Goal: Task Accomplishment & Management: Use online tool/utility

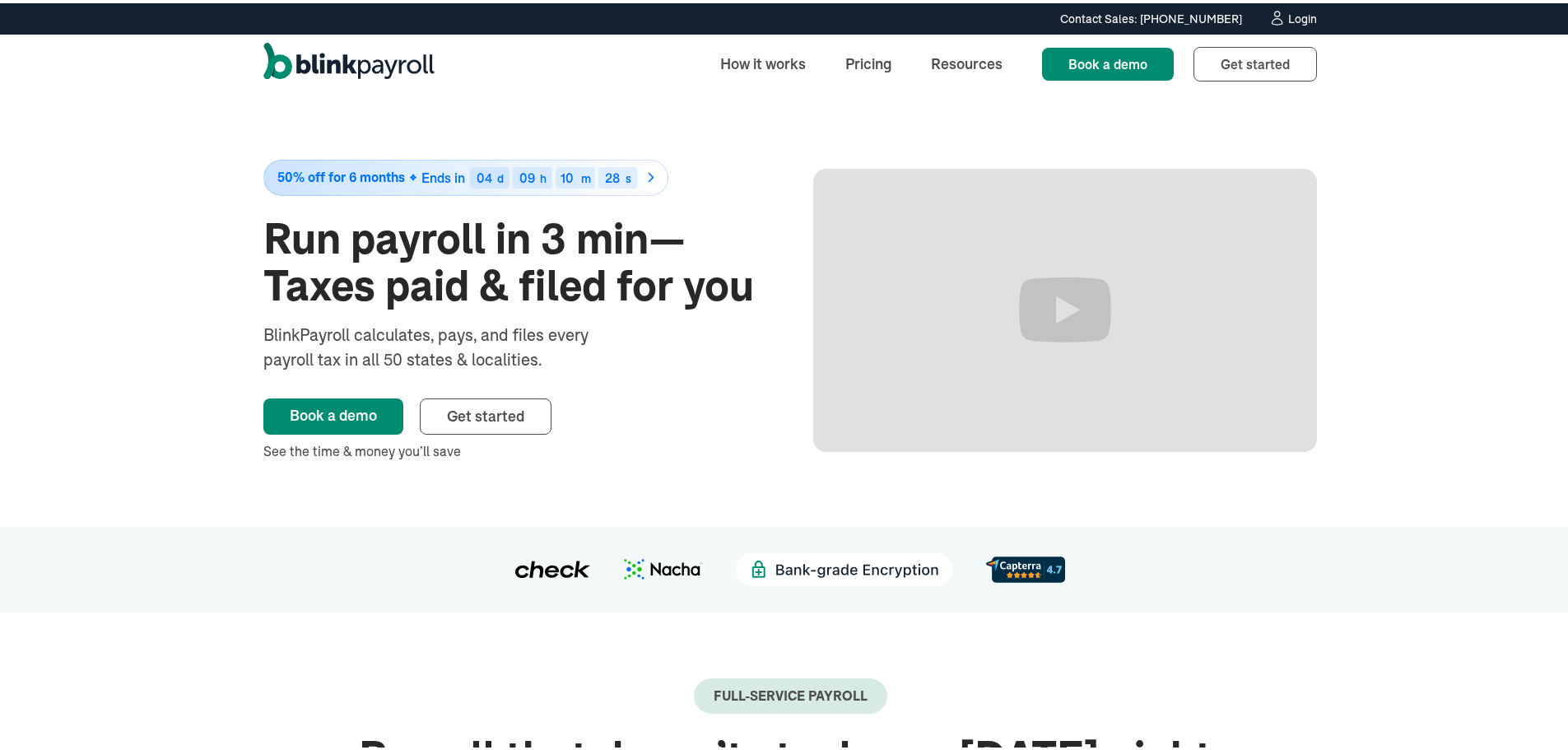
click at [1304, 13] on div "Login" at bounding box center [1302, 16] width 28 height 12
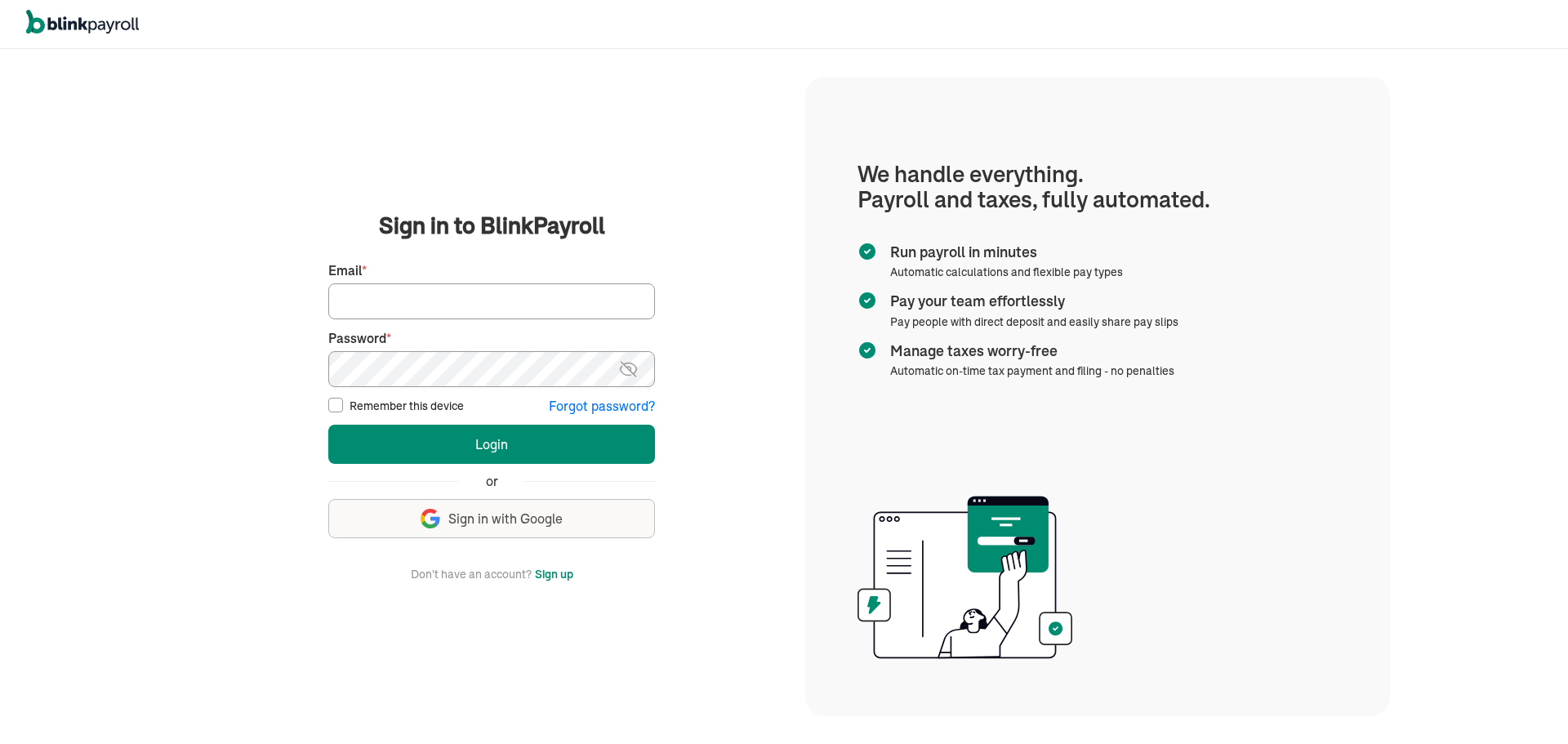
click at [479, 301] on input "Email *" at bounding box center [491, 300] width 327 height 35
type input "laura@rrdayton.com"
drag, startPoint x: 471, startPoint y: 300, endPoint x: 472, endPoint y: 314, distance: 14.0
click at [471, 300] on input "laura@rrdayton.com" at bounding box center [491, 300] width 327 height 35
click at [329, 425] on button "Login" at bounding box center [491, 444] width 327 height 39
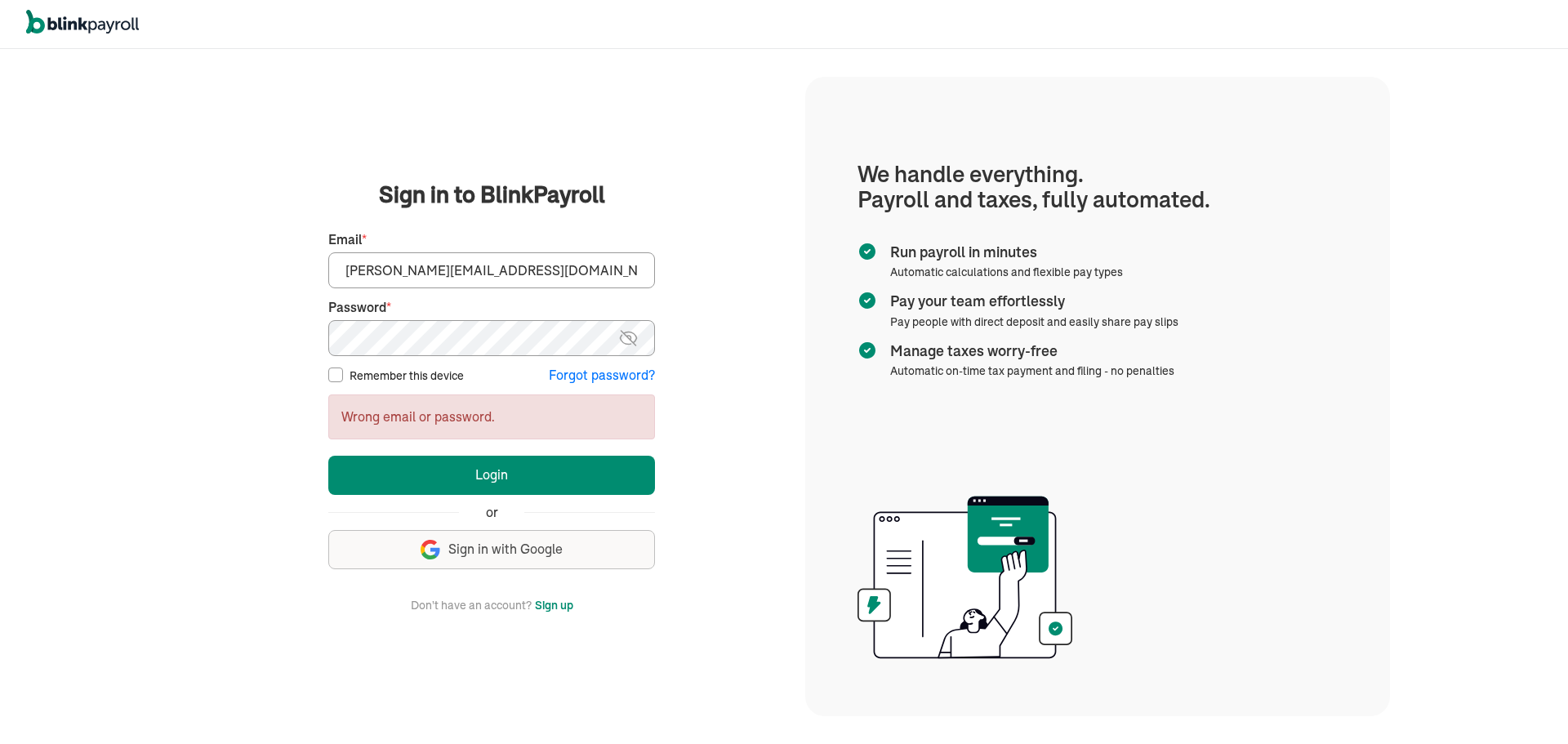
click at [627, 339] on img at bounding box center [629, 338] width 20 height 20
click at [329, 456] on button "Login" at bounding box center [491, 475] width 327 height 39
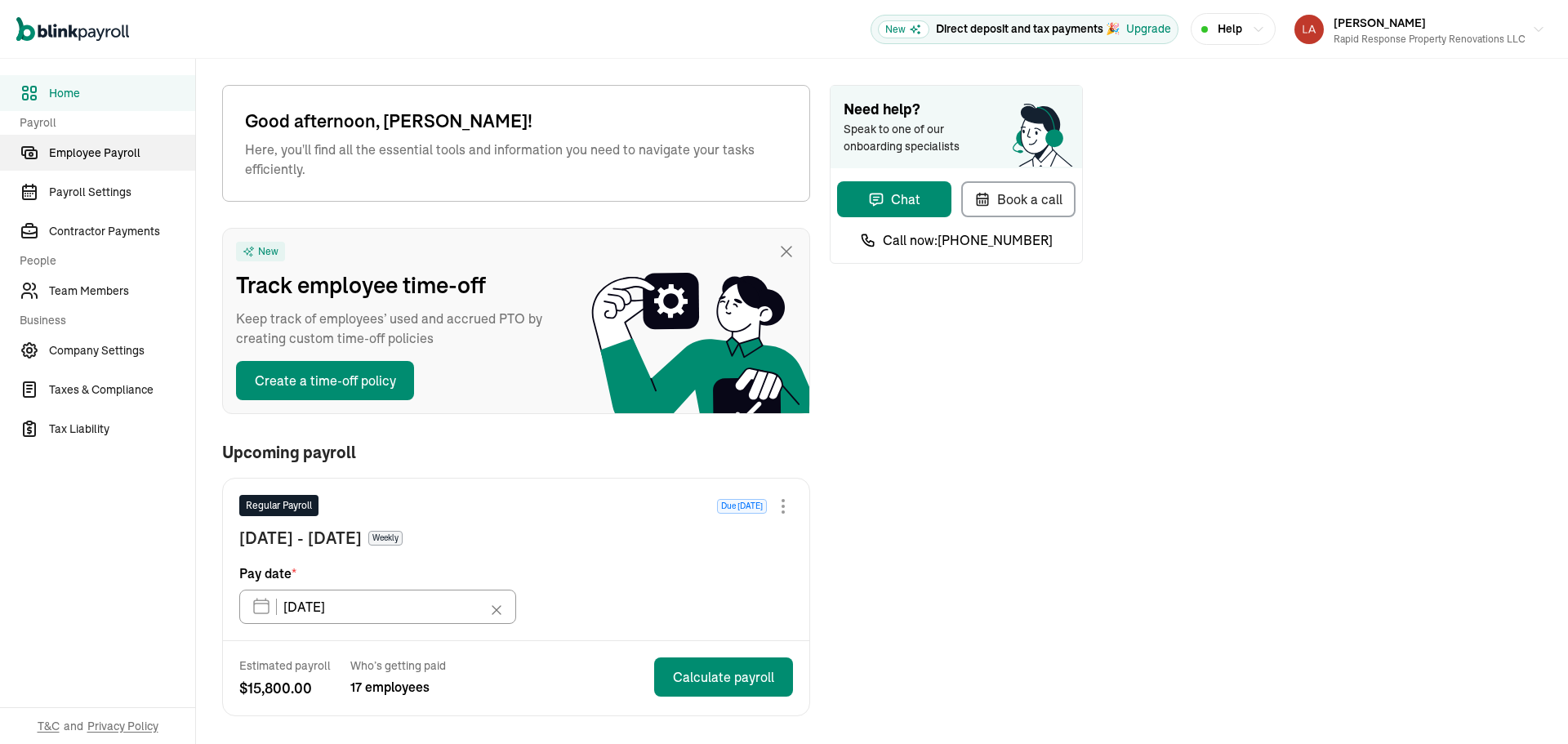
click at [123, 150] on span "Employee Payroll" at bounding box center [122, 153] width 147 height 17
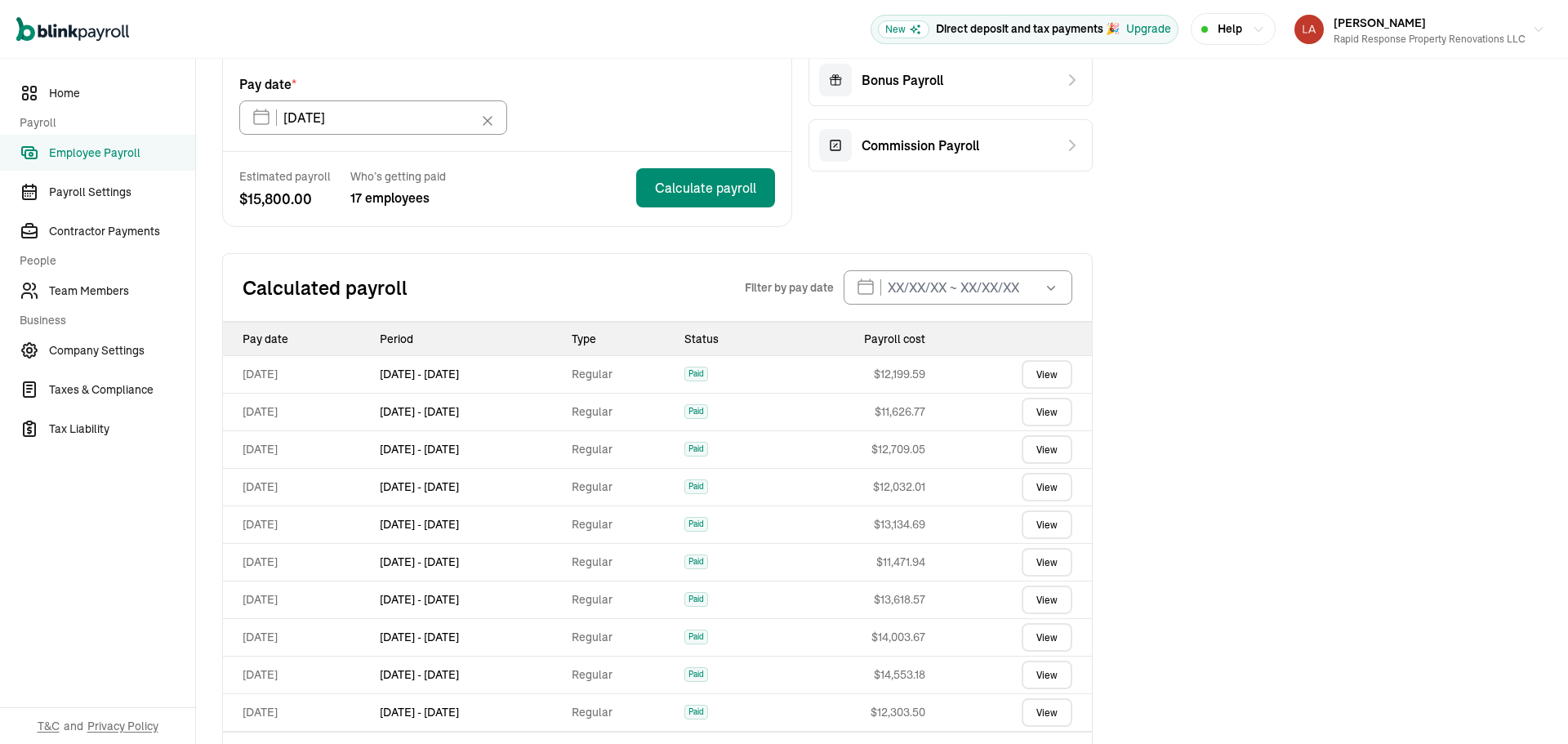
scroll to position [217, 0]
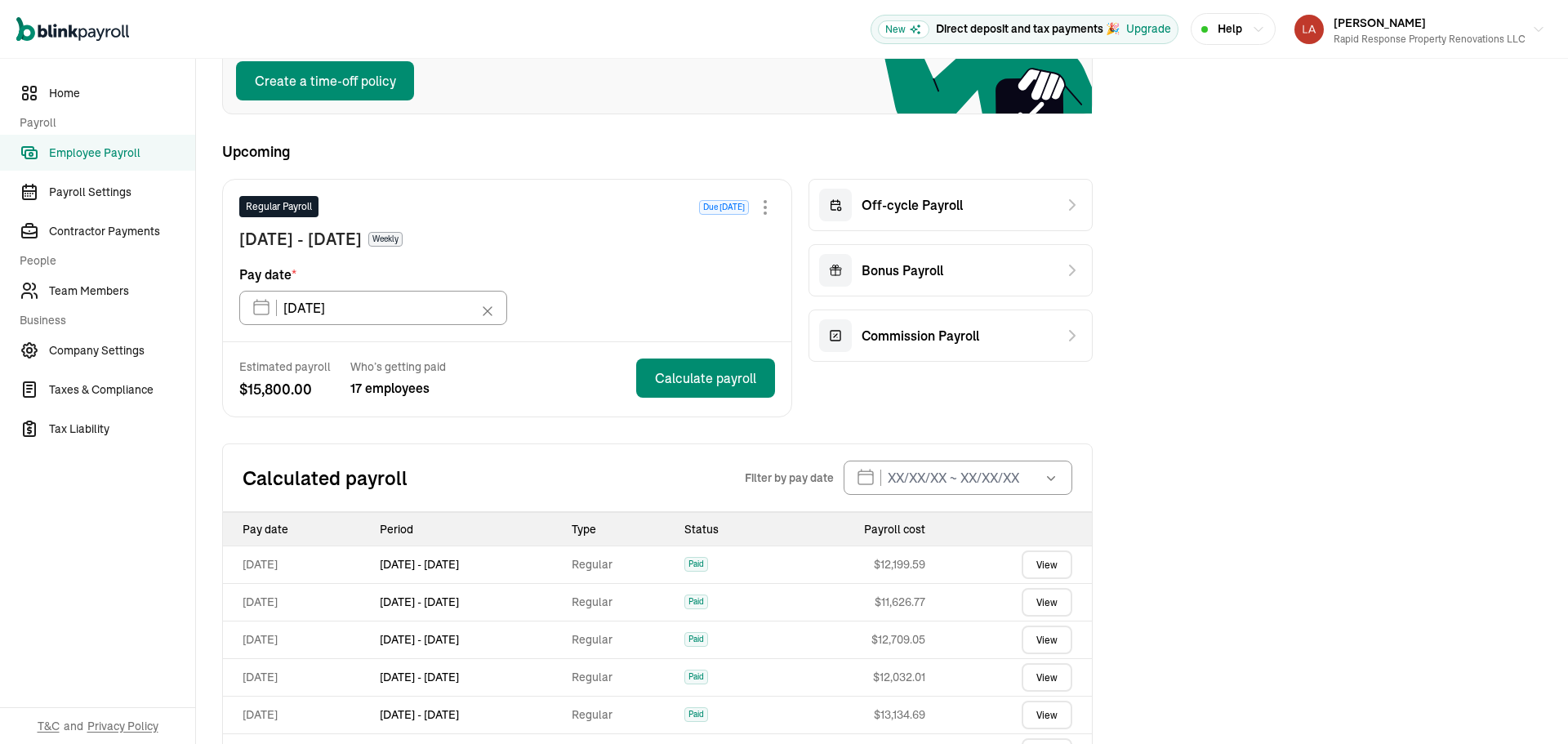
click at [1044, 568] on link "View" at bounding box center [1047, 564] width 51 height 28
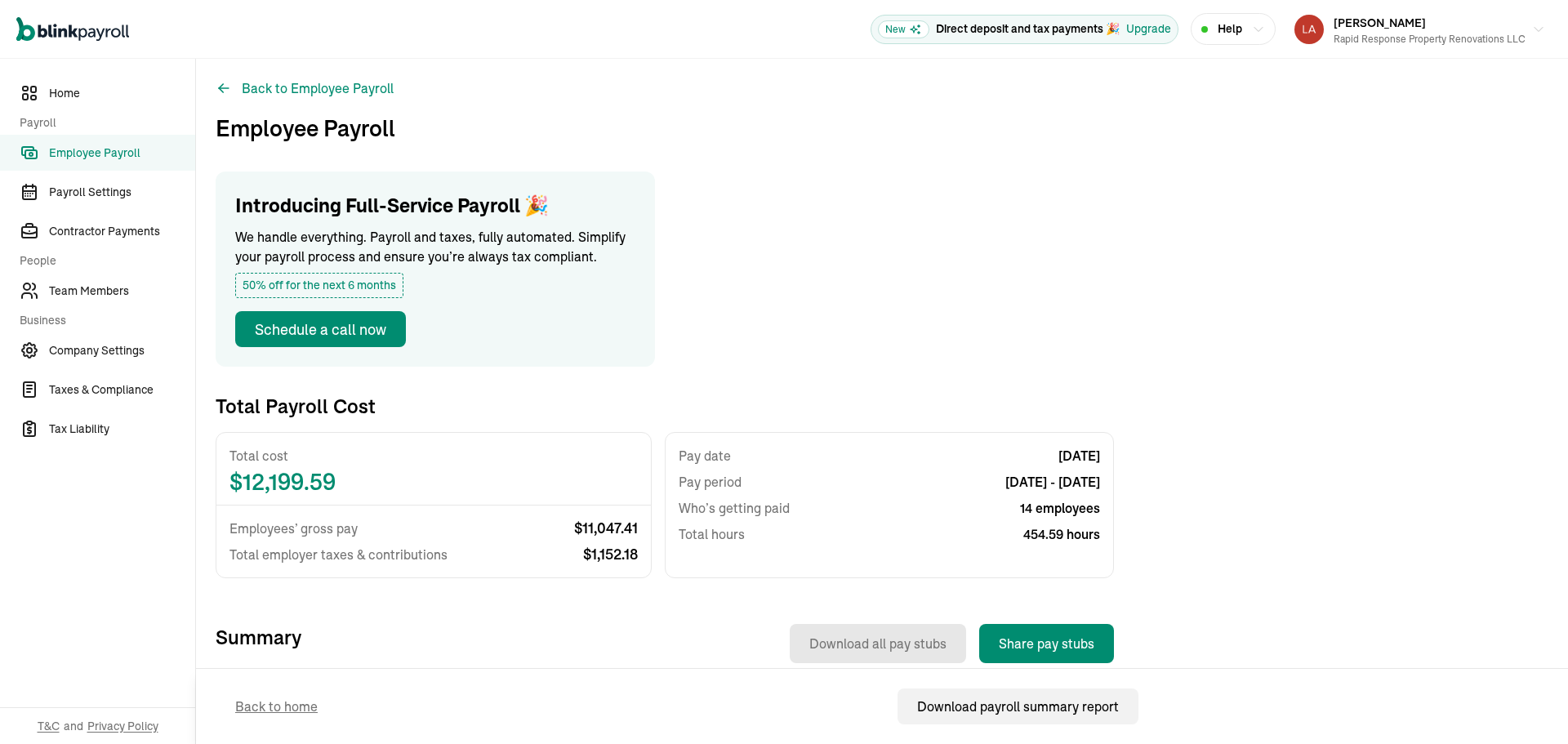
click at [95, 147] on span "Employee Payroll" at bounding box center [122, 153] width 147 height 17
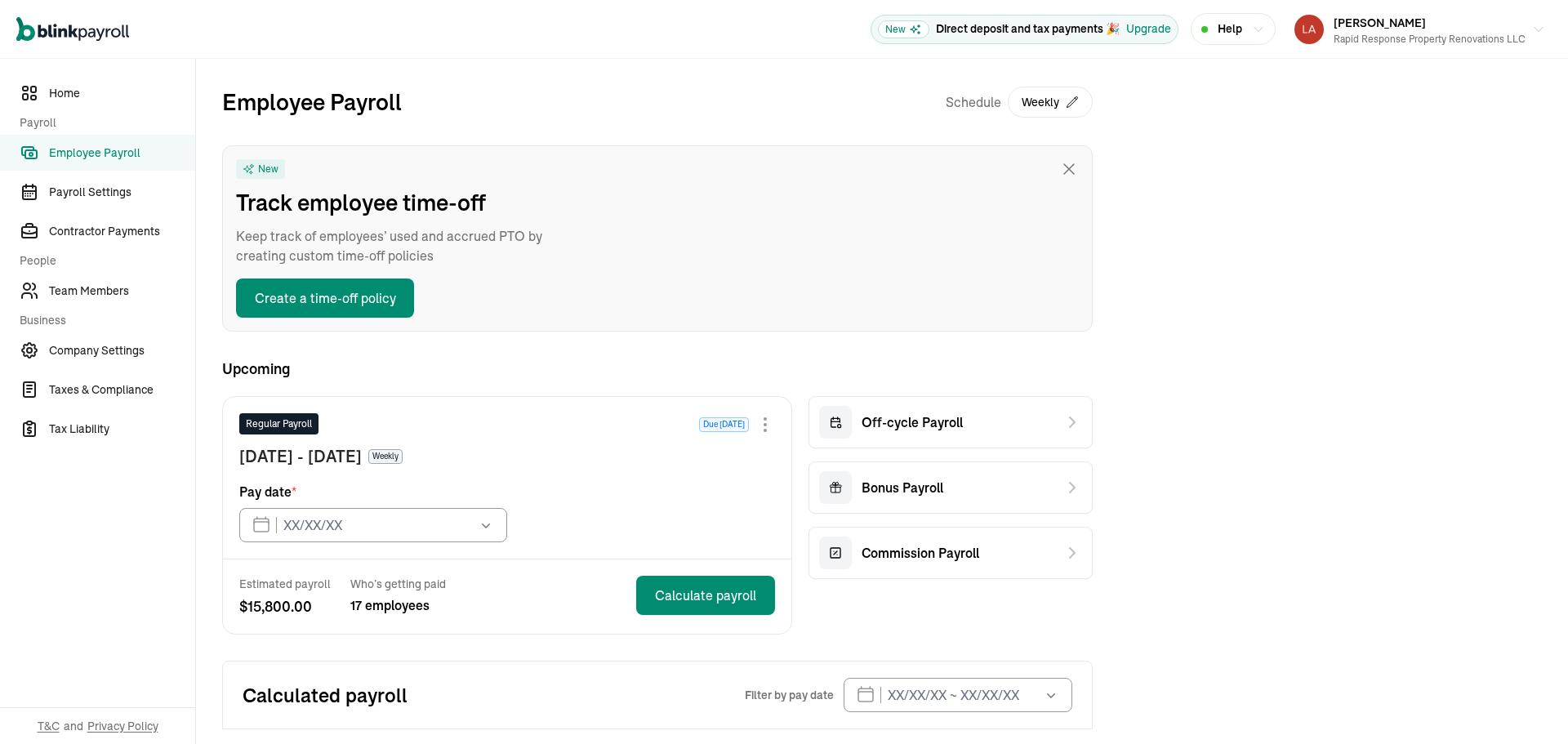
type input "[DATE]"
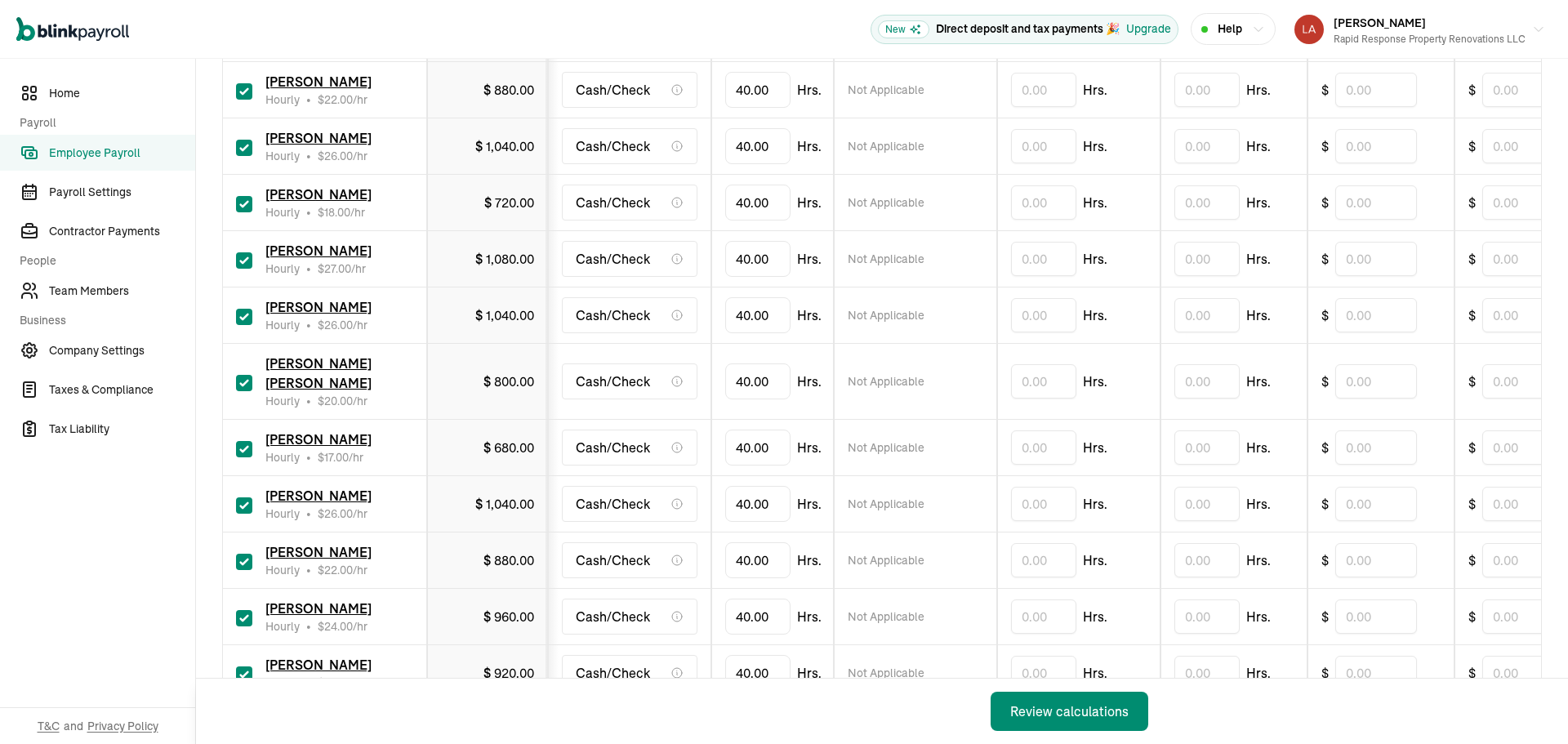
scroll to position [447, 0]
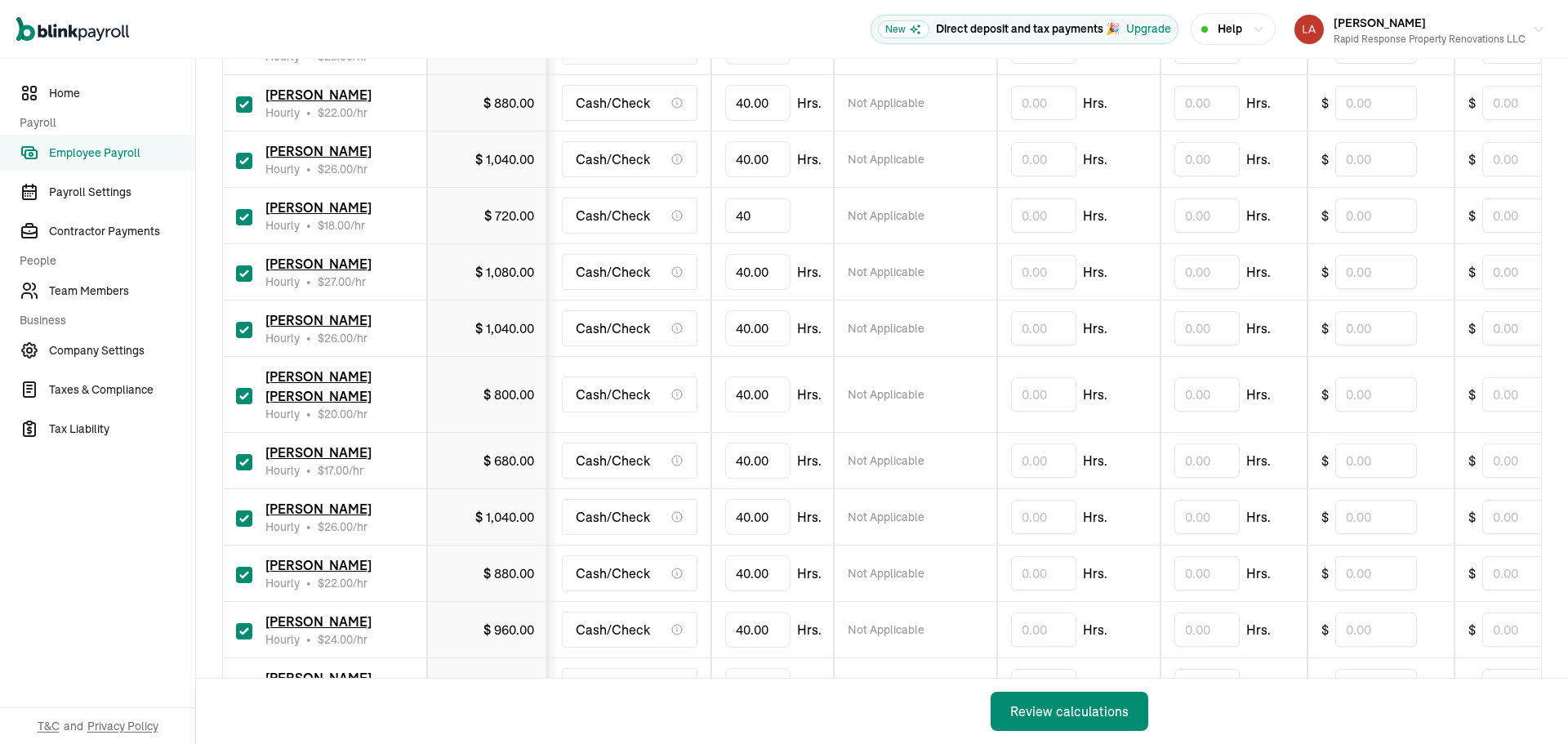
click at [767, 217] on input "40" at bounding box center [758, 216] width 66 height 35
type input "26.5"
click at [766, 322] on input "40" at bounding box center [758, 328] width 66 height 35
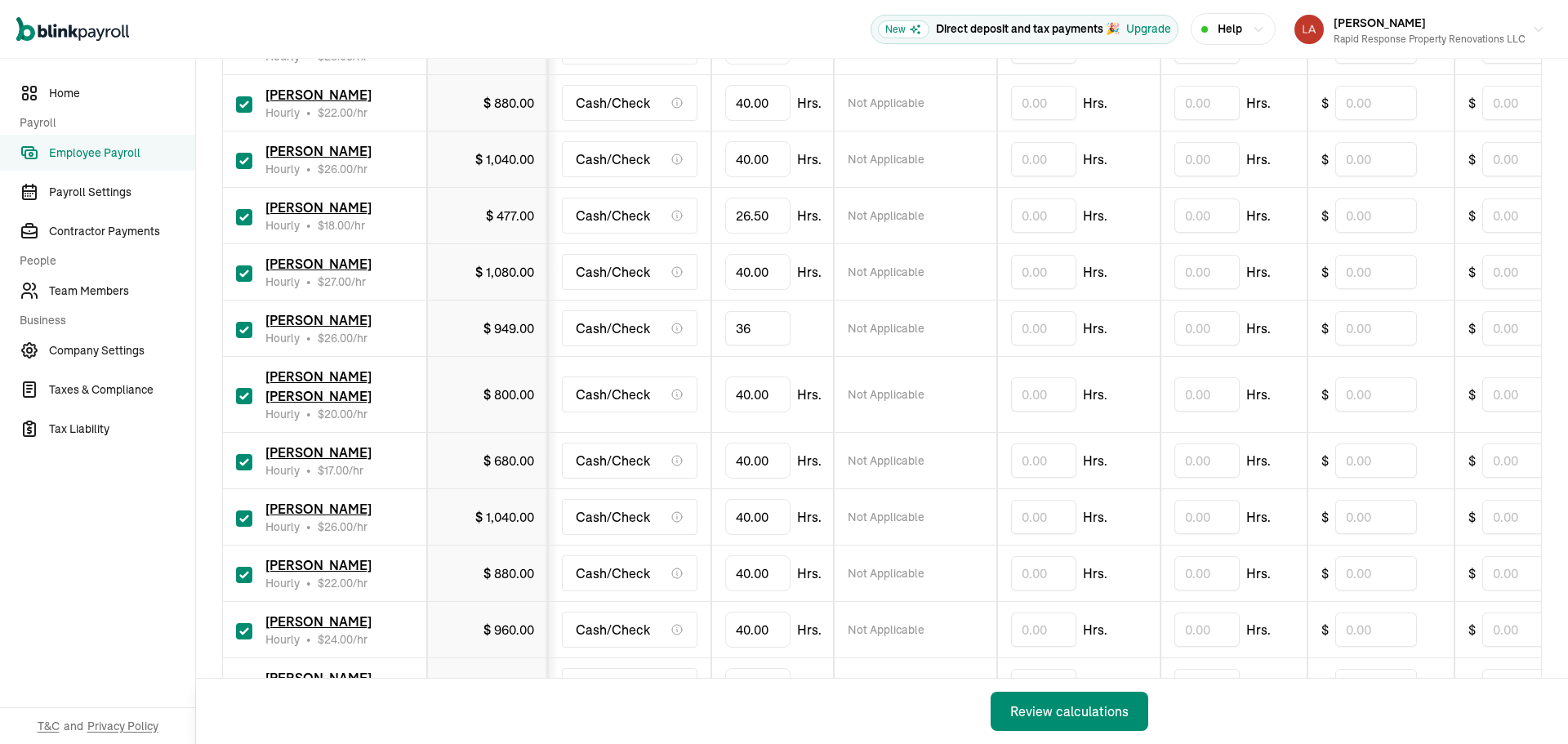
type input "3"
type input "26.50"
click at [754, 443] on input "40" at bounding box center [758, 460] width 66 height 35
type input "22.03"
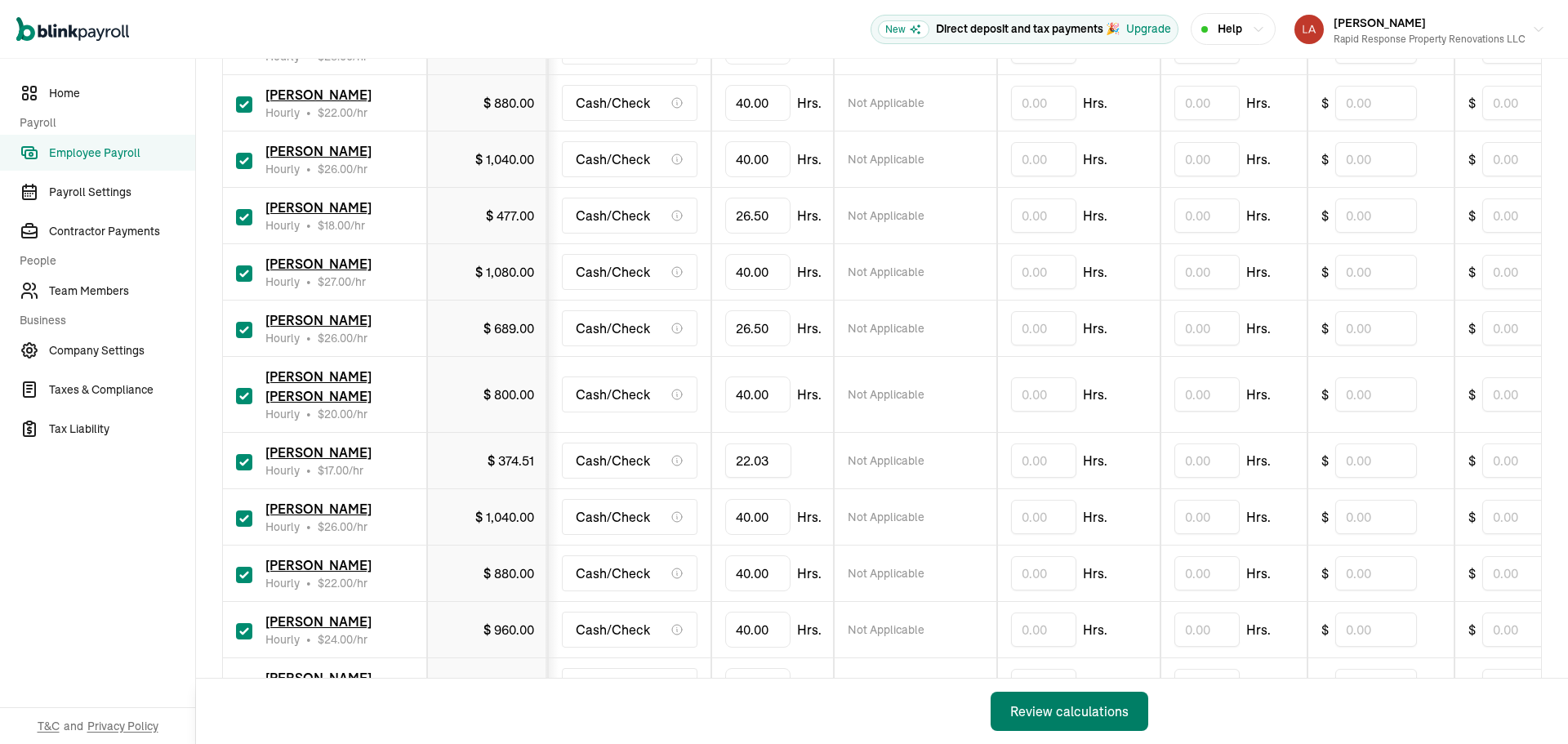
click at [1097, 702] on div "Review calculations" at bounding box center [1069, 711] width 118 height 20
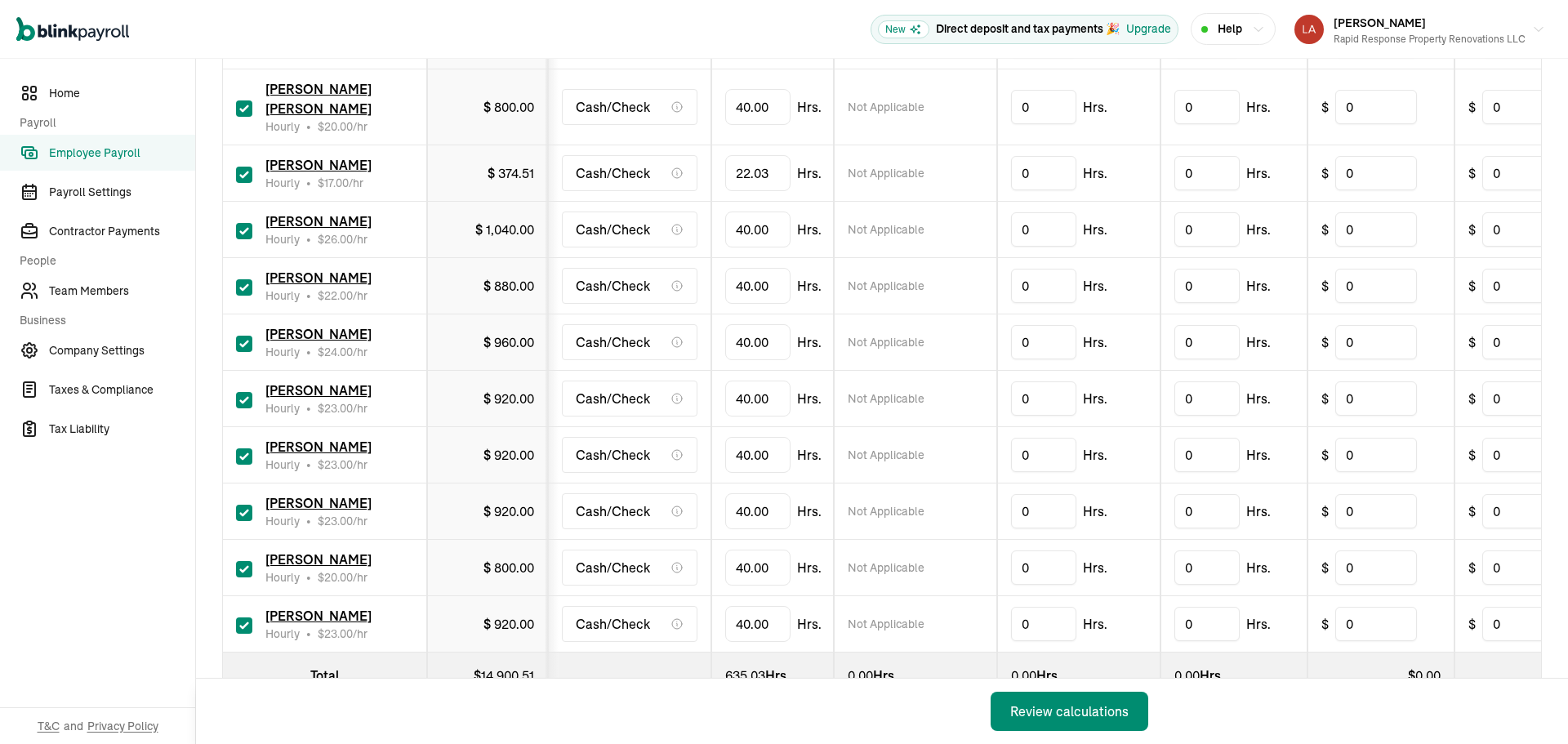
scroll to position [735, 0]
click at [764, 554] on input "40" at bounding box center [758, 567] width 66 height 35
click at [764, 553] on input "40" at bounding box center [758, 567] width 66 height 35
click at [749, 549] on input "text" at bounding box center [758, 567] width 66 height 35
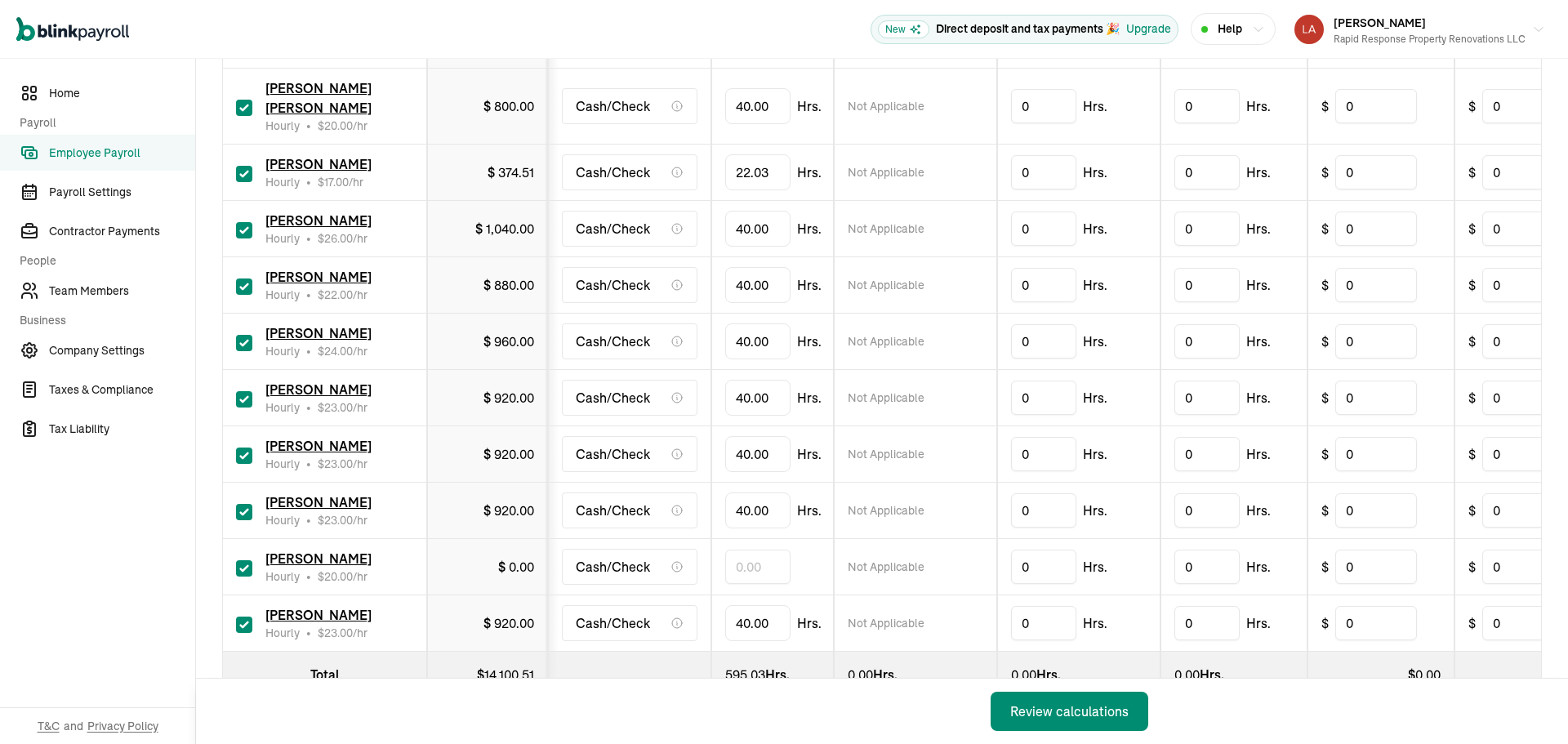
click at [749, 549] on input "text" at bounding box center [758, 567] width 66 height 35
type input "5.32"
click at [1096, 712] on div "Review calculations" at bounding box center [1069, 711] width 118 height 20
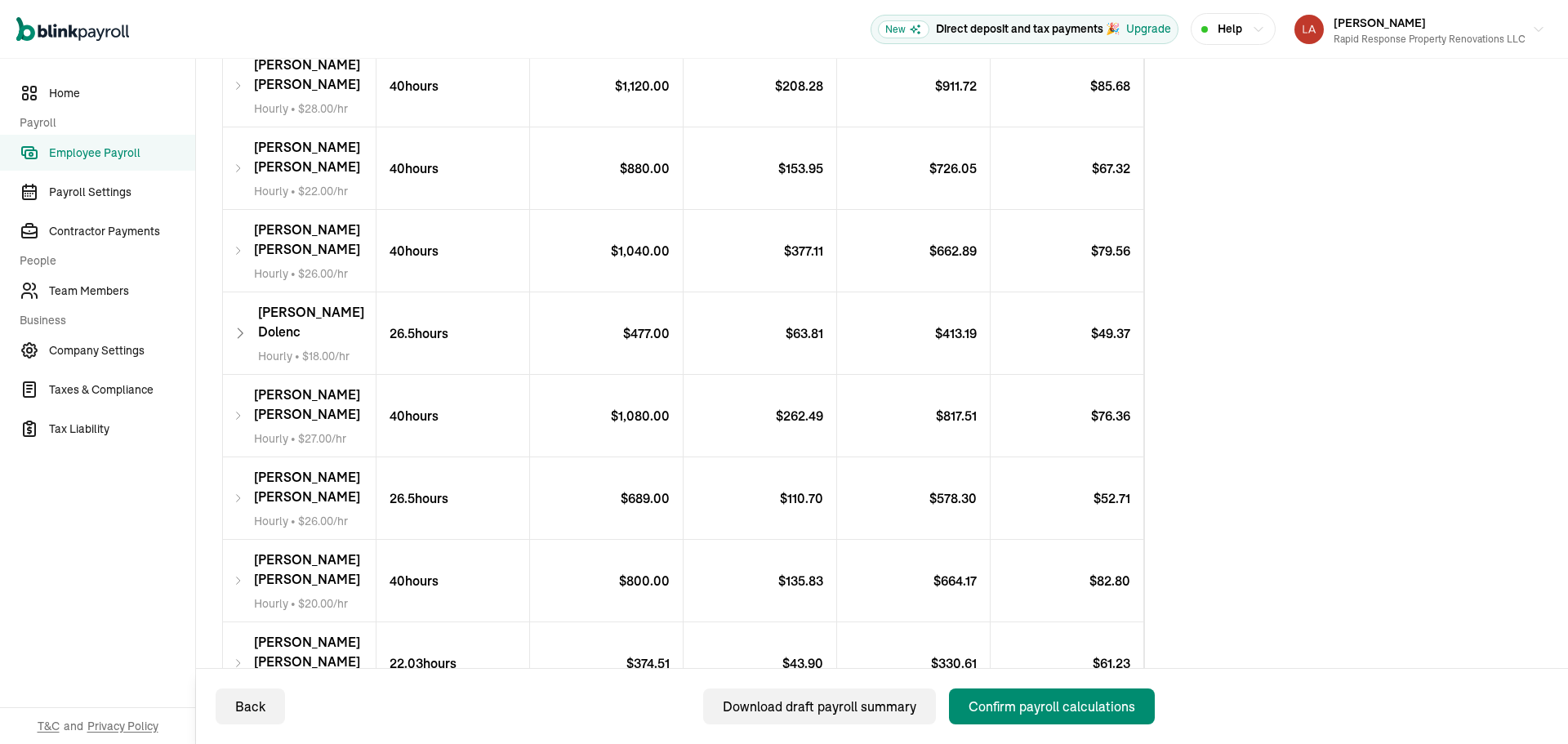
scroll to position [522, 0]
